Goal: Task Accomplishment & Management: Manage account settings

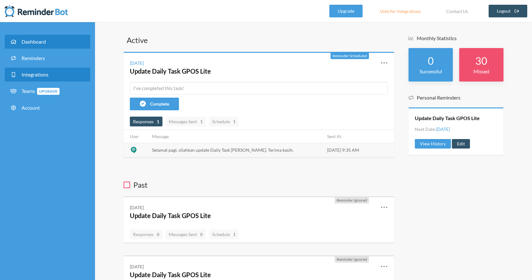
click at [63, 70] on link "Integrations" at bounding box center [47, 75] width 85 height 14
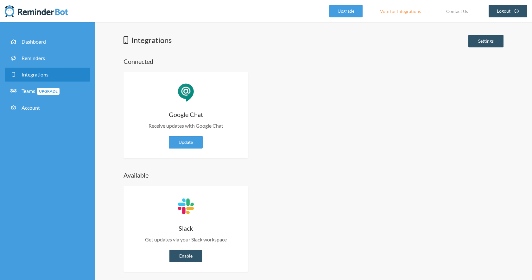
scroll to position [4, 0]
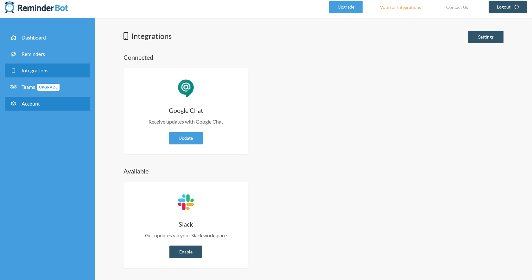
click at [50, 104] on link "Account" at bounding box center [47, 104] width 85 height 14
select select "**"
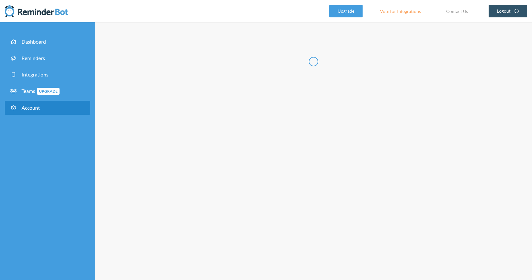
type input "********"
type input "*"
type input "**********"
select select "**"
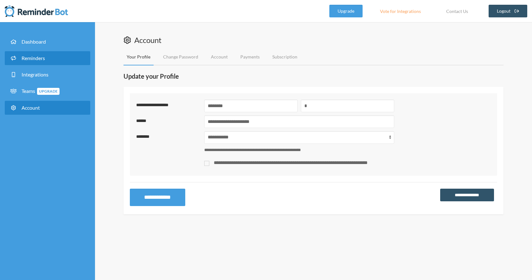
click at [40, 57] on span "Reminders" at bounding box center [33, 58] width 23 height 6
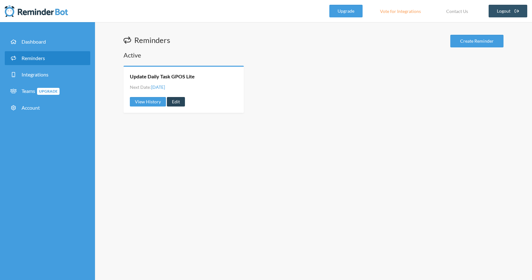
click at [181, 100] on link "Edit" at bounding box center [176, 101] width 18 height 9
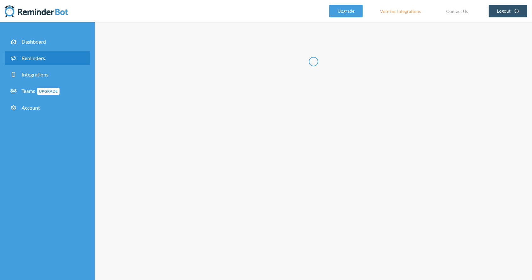
type input "Update Daily Task GPOS Lite"
select select "05:00:00"
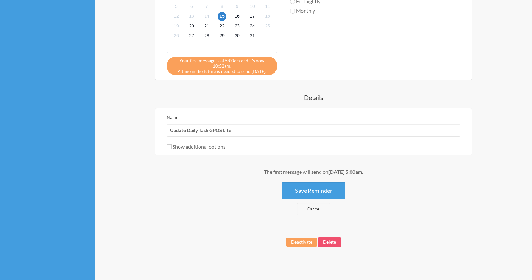
scroll to position [268, 0]
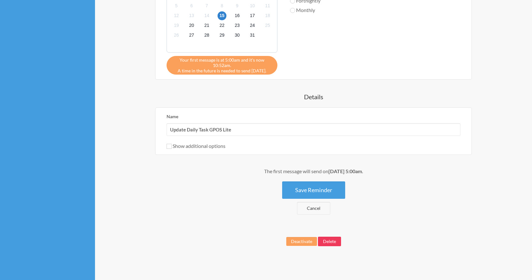
click at [326, 242] on button "Delete" at bounding box center [329, 241] width 23 height 9
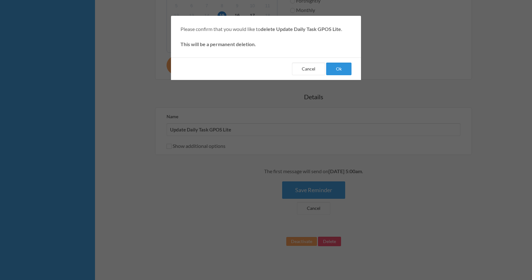
click at [340, 69] on button "Ok" at bounding box center [338, 69] width 25 height 13
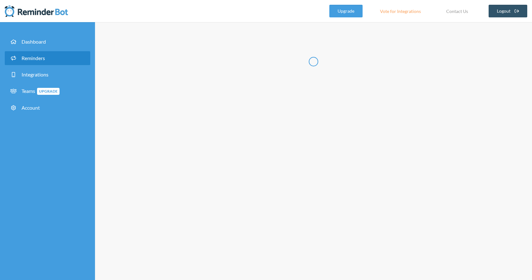
select select "10:30:00"
select select "11:30:00"
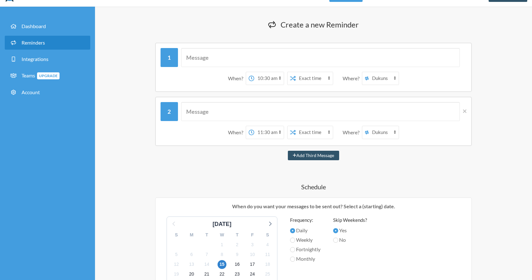
scroll to position [14, 0]
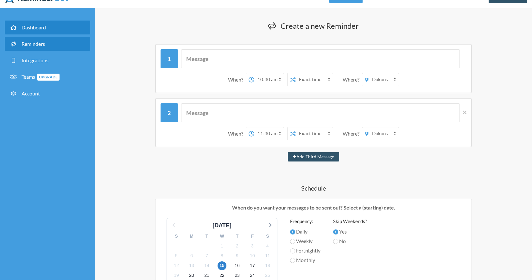
click at [60, 32] on link "Dashboard" at bounding box center [47, 28] width 85 height 14
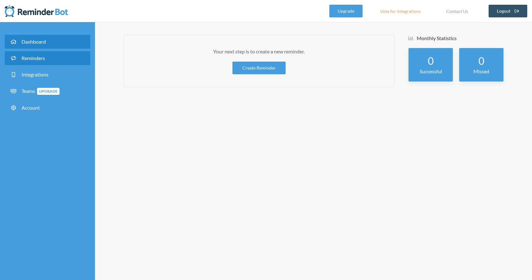
click at [45, 58] on span "Reminders" at bounding box center [33, 58] width 23 height 6
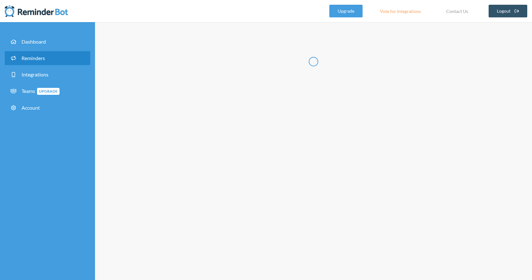
select select "10:30:00"
select select "11:30:00"
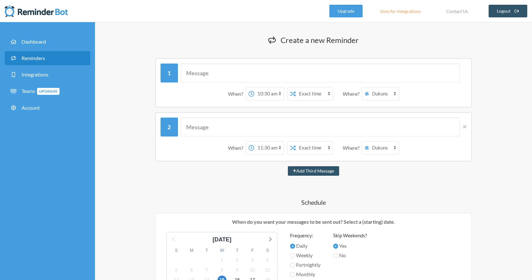
click at [507, 19] on div "Upgrade Vote for Integrations Contact Us Logout" at bounding box center [428, 11] width 198 height 22
click at [507, 12] on link "Logout" at bounding box center [507, 11] width 39 height 13
